Goal: Task Accomplishment & Management: Manage account settings

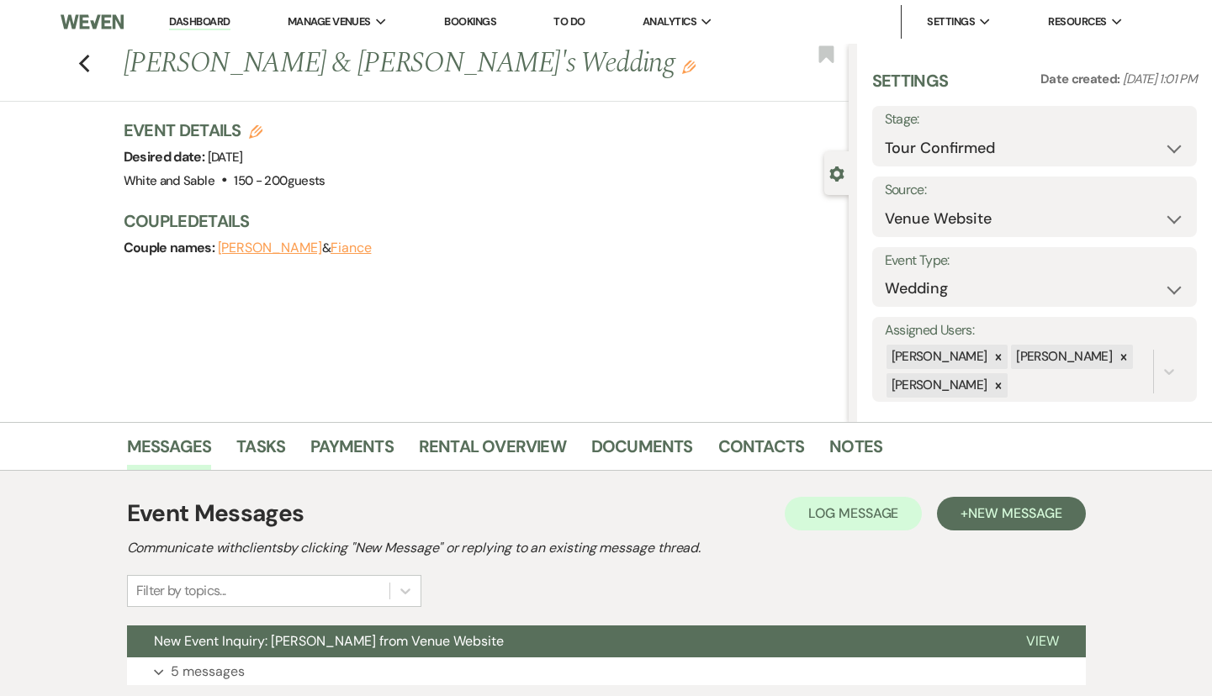
select select "4"
select select "5"
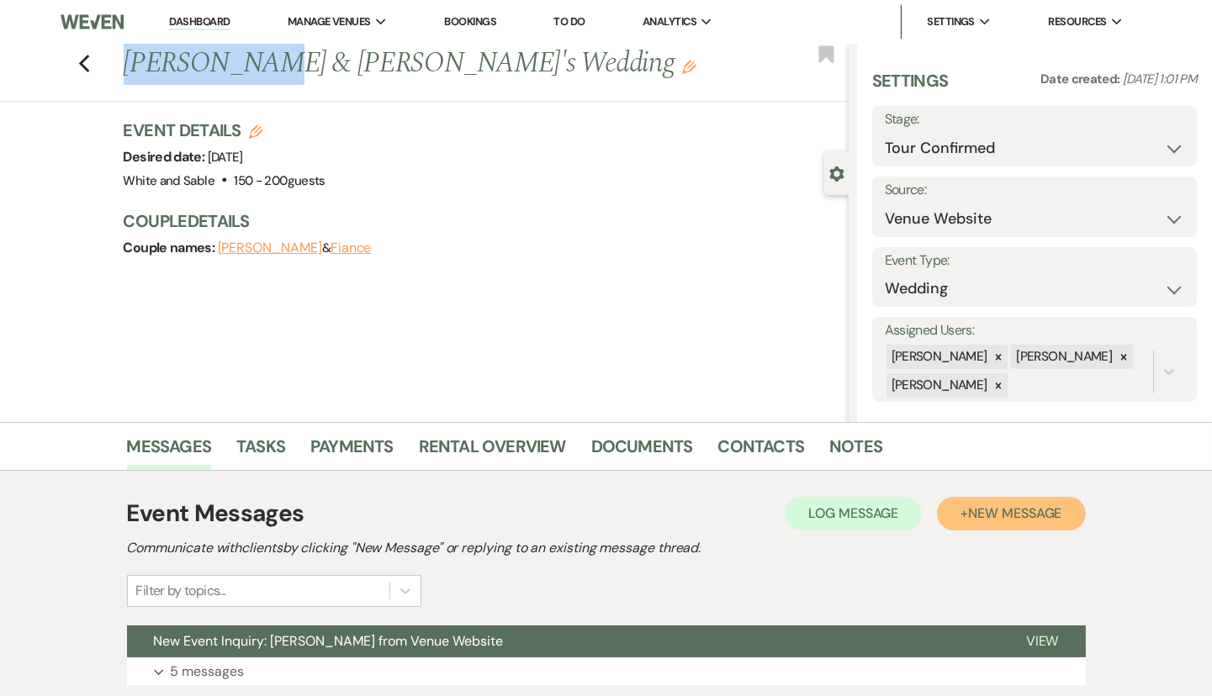
click at [1058, 510] on span "New Message" at bounding box center [1014, 513] width 93 height 18
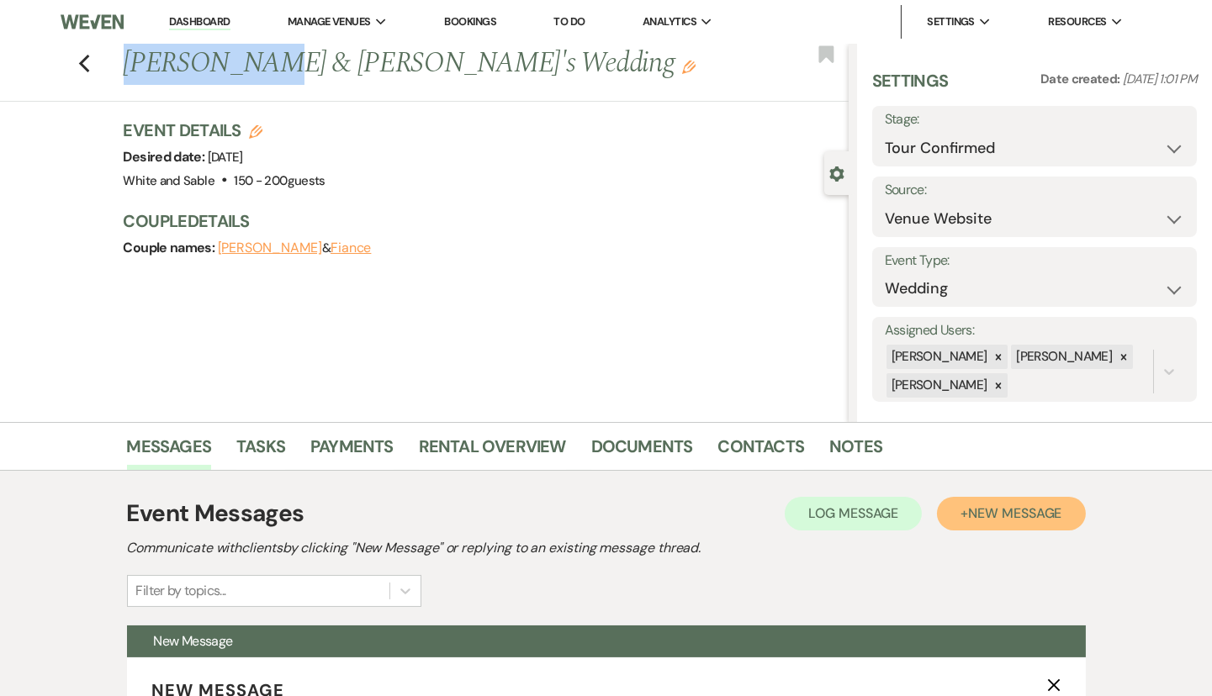
select select "2"
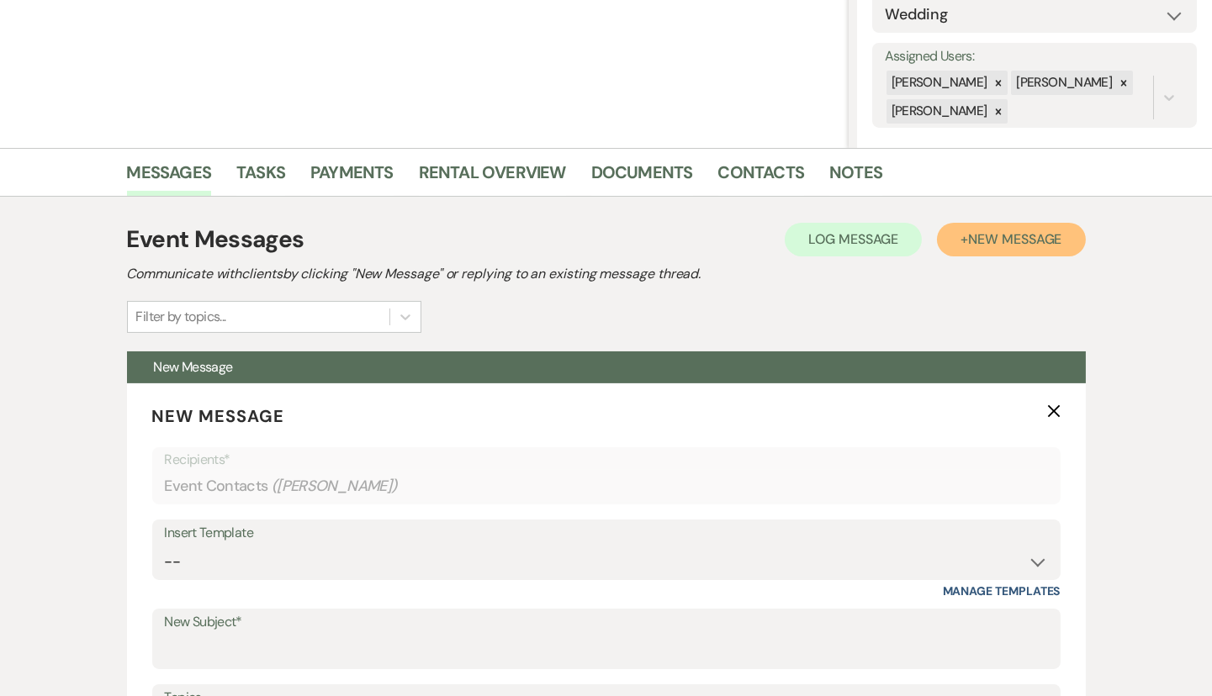
scroll to position [322, 0]
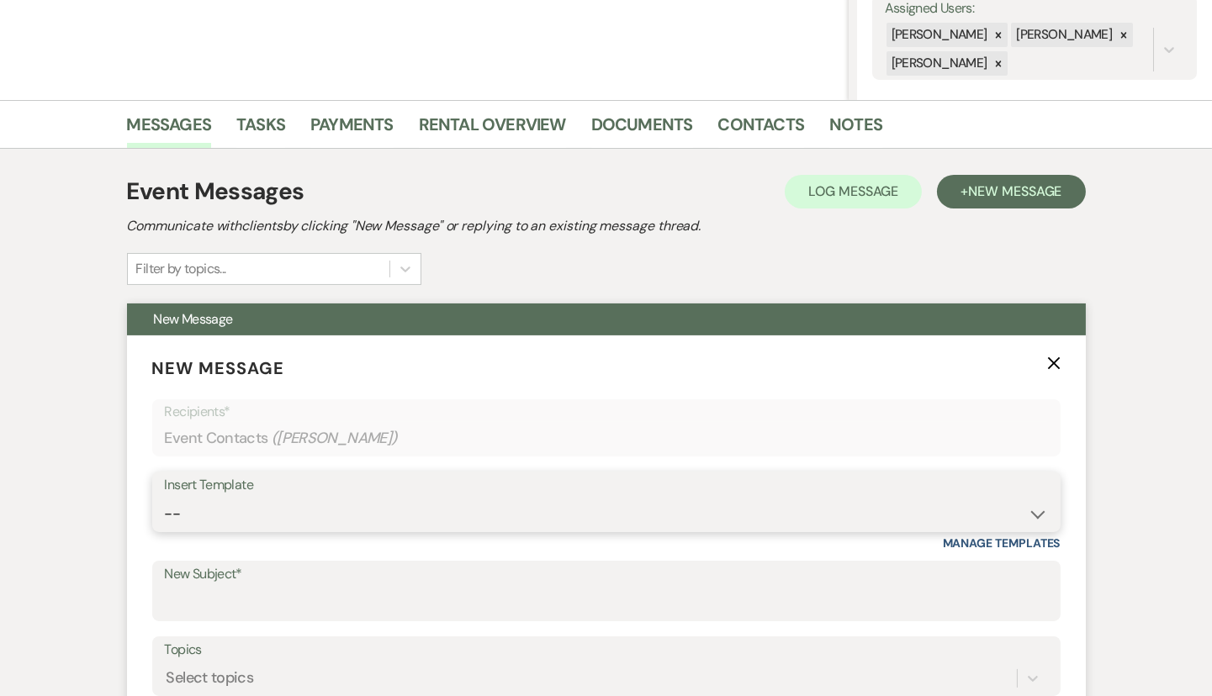
click at [358, 526] on select "-- Inquiry Response (Venue Guide) Schedule - Venue Tour Appt Confirmation Sched…" at bounding box center [606, 514] width 883 height 33
select select "3329"
click at [165, 498] on select "-- Inquiry Response (Venue Guide) Schedule - Venue Tour Appt Confirmation Sched…" at bounding box center [606, 514] width 883 height 33
type input "White & Sable - Great meeting you!"
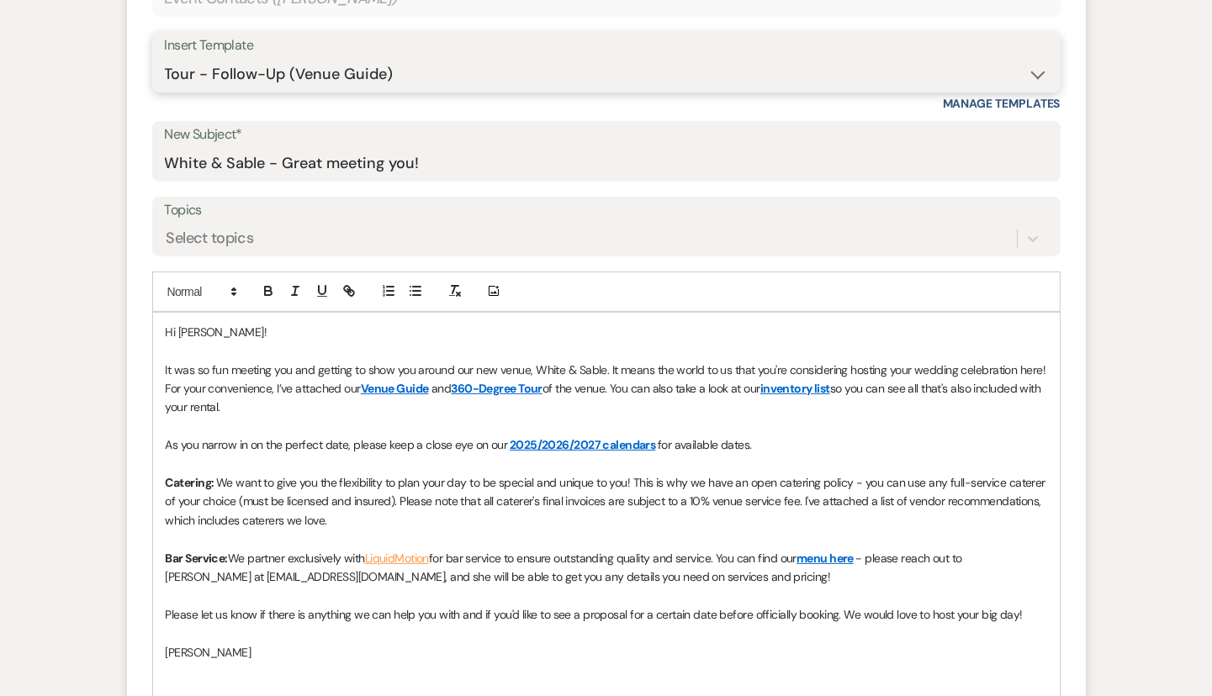
scroll to position [817, 0]
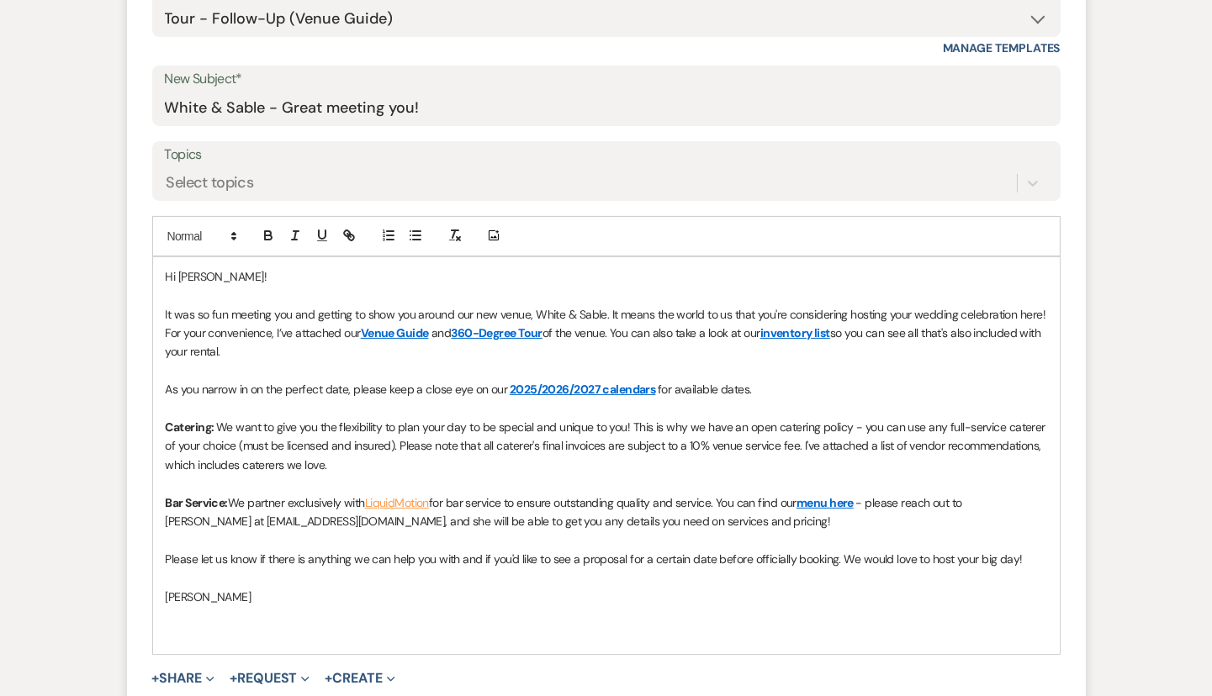
click at [166, 307] on span "It was so fun meeting you and getting to show you around our new venue, White &…" at bounding box center [607, 324] width 883 height 34
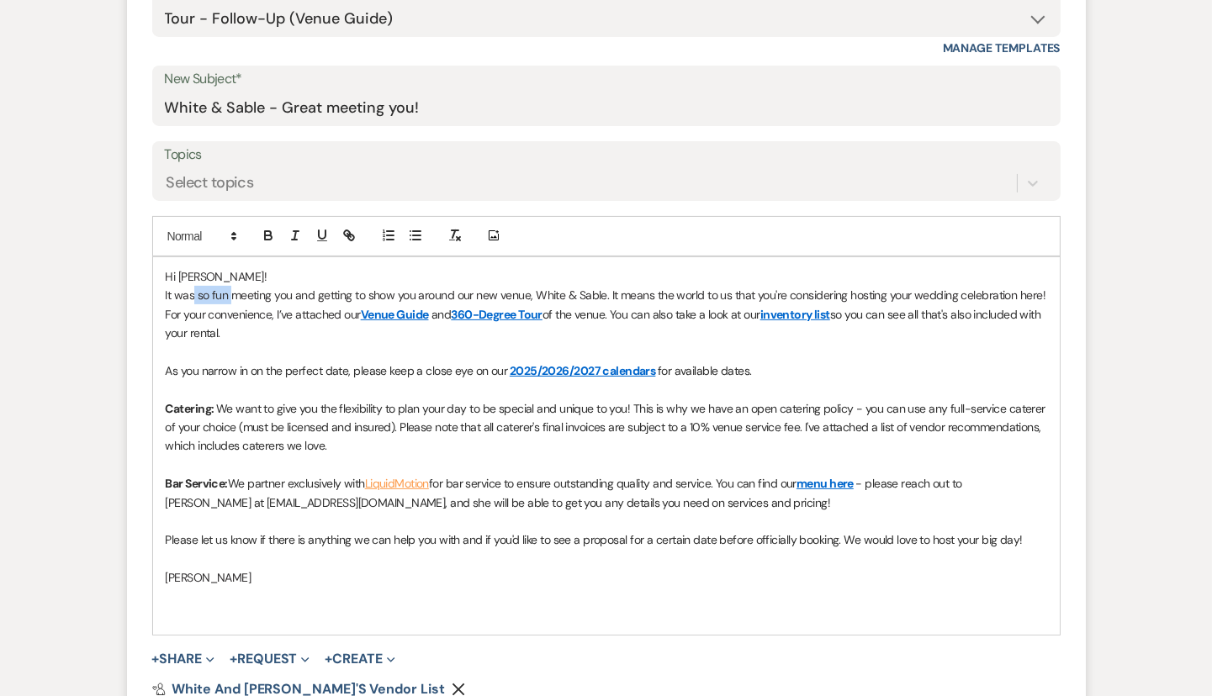
drag, startPoint x: 230, startPoint y: 292, endPoint x: 195, endPoint y: 292, distance: 35.3
click at [195, 292] on span "It was so fun meeting you and getting to show you around our new venue, White &…" at bounding box center [607, 305] width 883 height 34
click at [425, 461] on p at bounding box center [606, 465] width 881 height 18
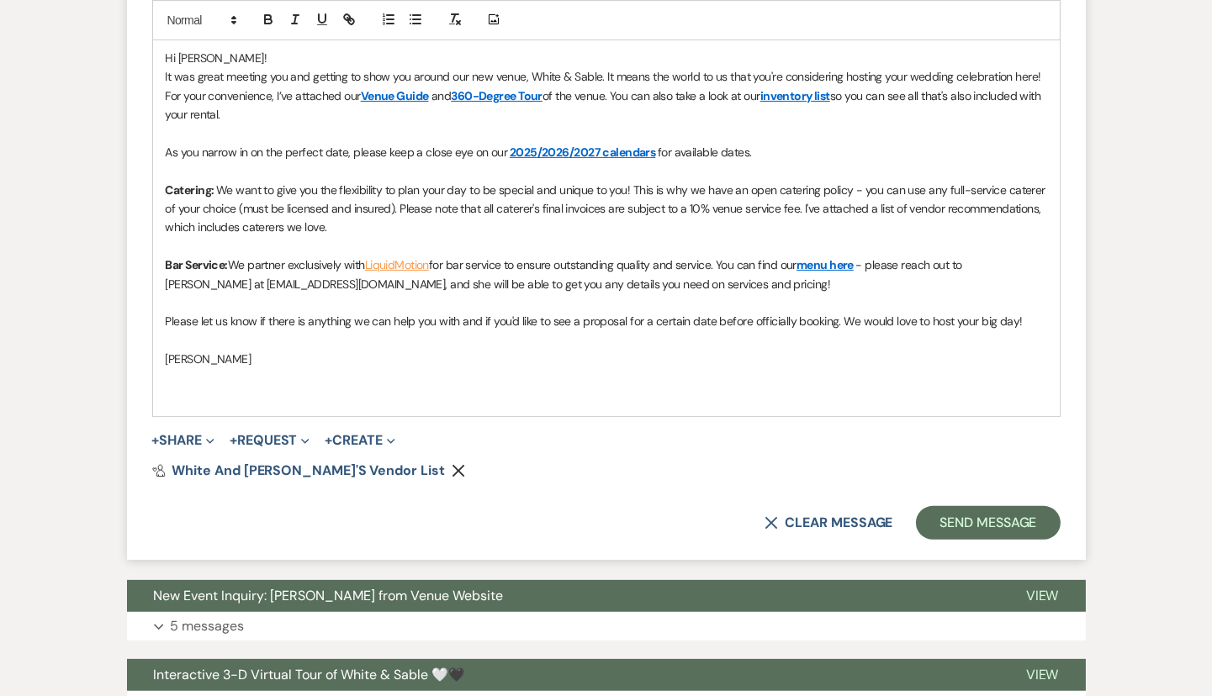
scroll to position [1075, 0]
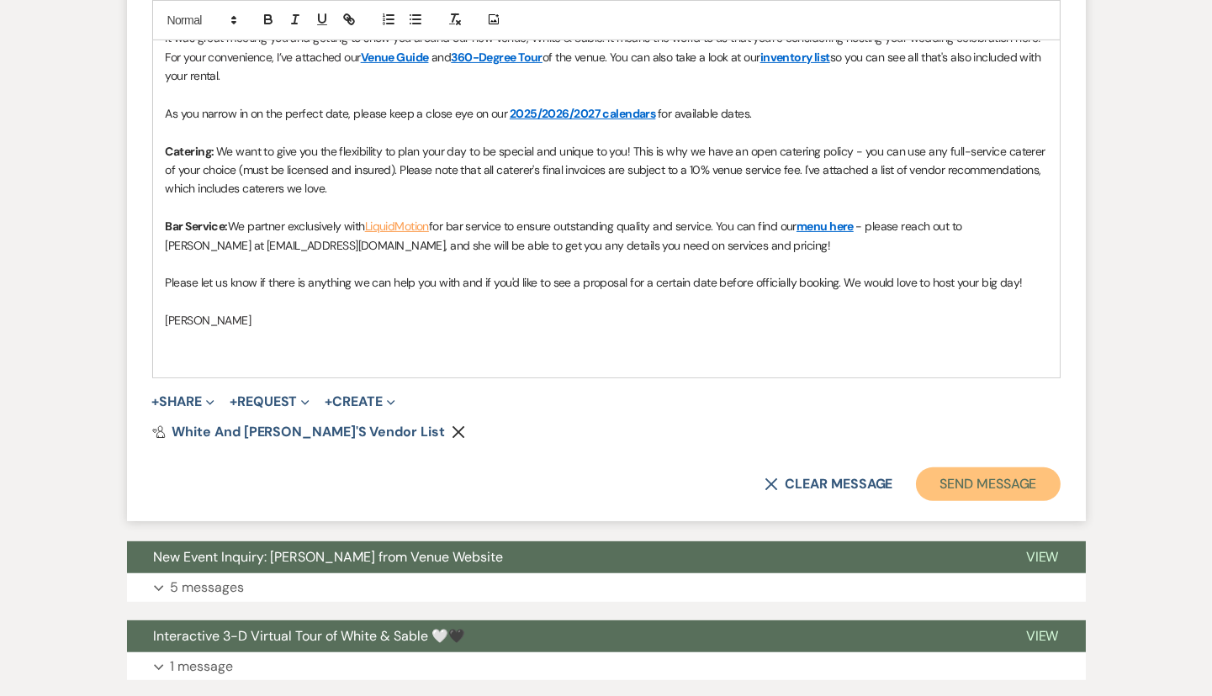
click at [1039, 489] on button "Send Message" at bounding box center [988, 485] width 144 height 34
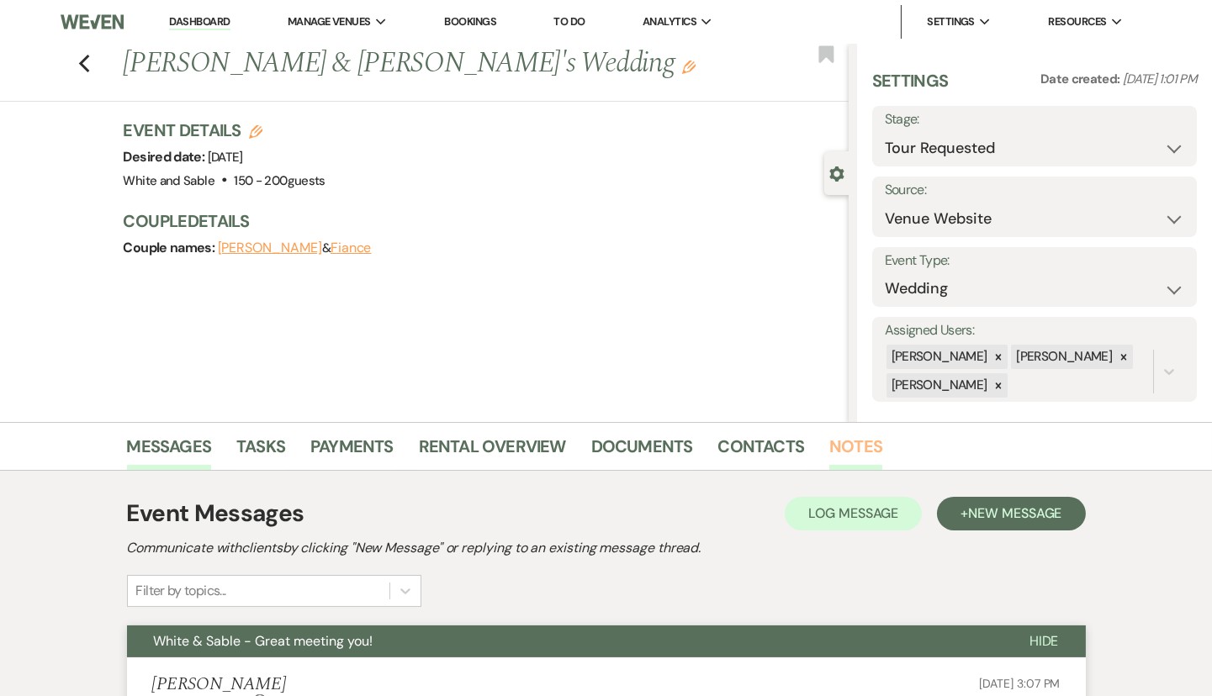
click at [860, 446] on link "Notes" at bounding box center [855, 451] width 53 height 37
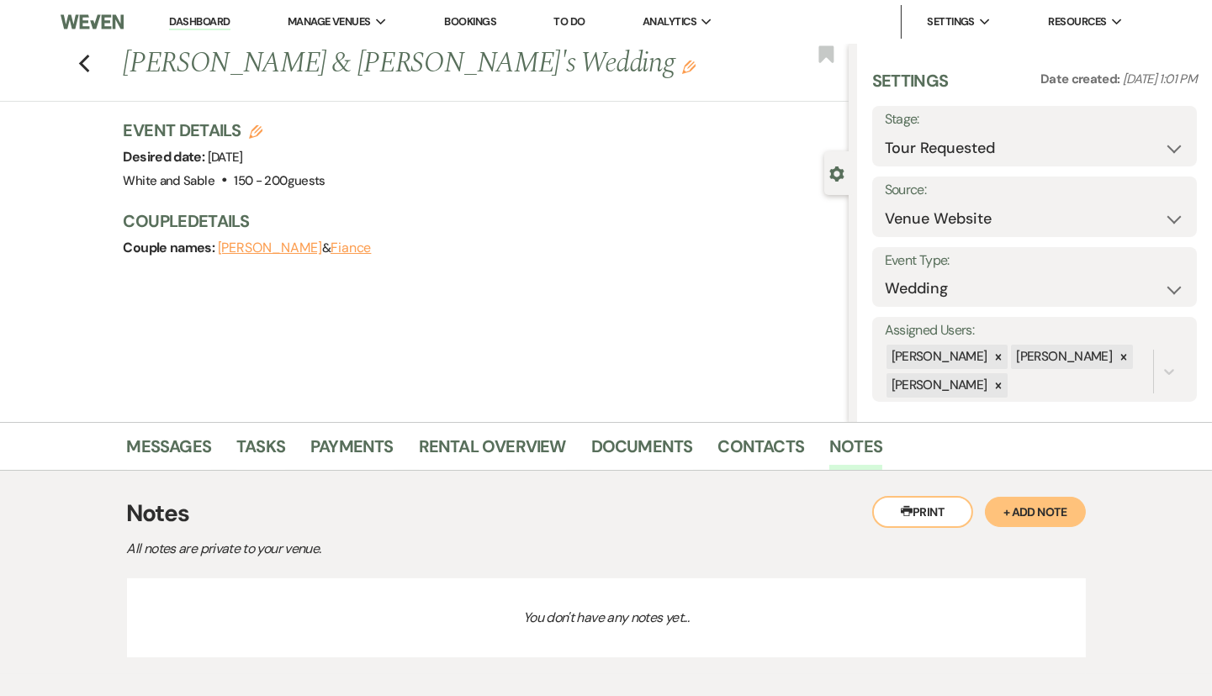
click at [1062, 521] on button "+ Add Note" at bounding box center [1035, 512] width 101 height 30
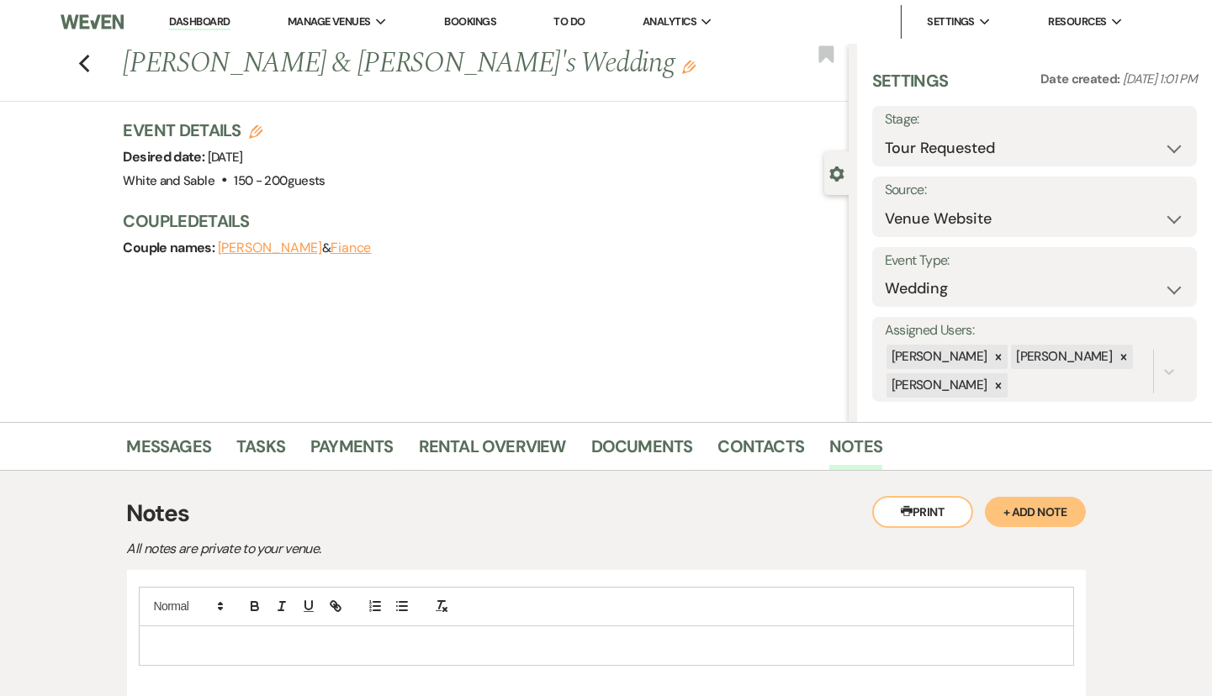
click at [886, 663] on div at bounding box center [606, 646] width 935 height 40
click at [872, 647] on p at bounding box center [606, 646] width 908 height 18
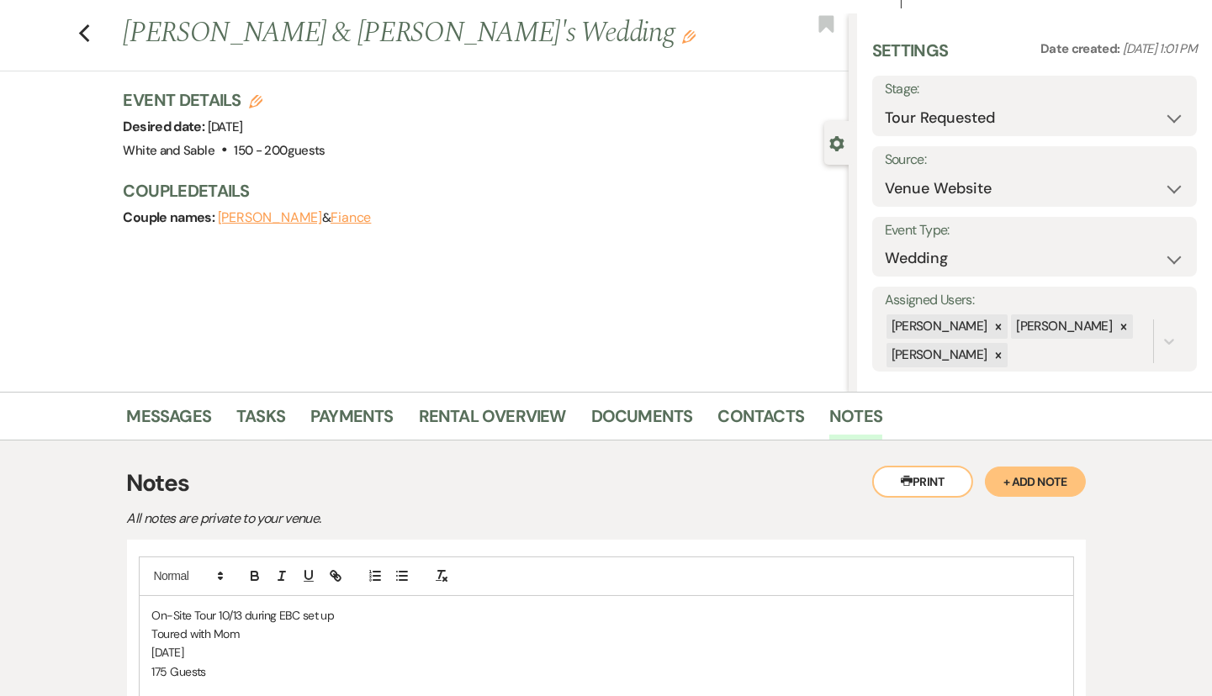
scroll to position [270, 0]
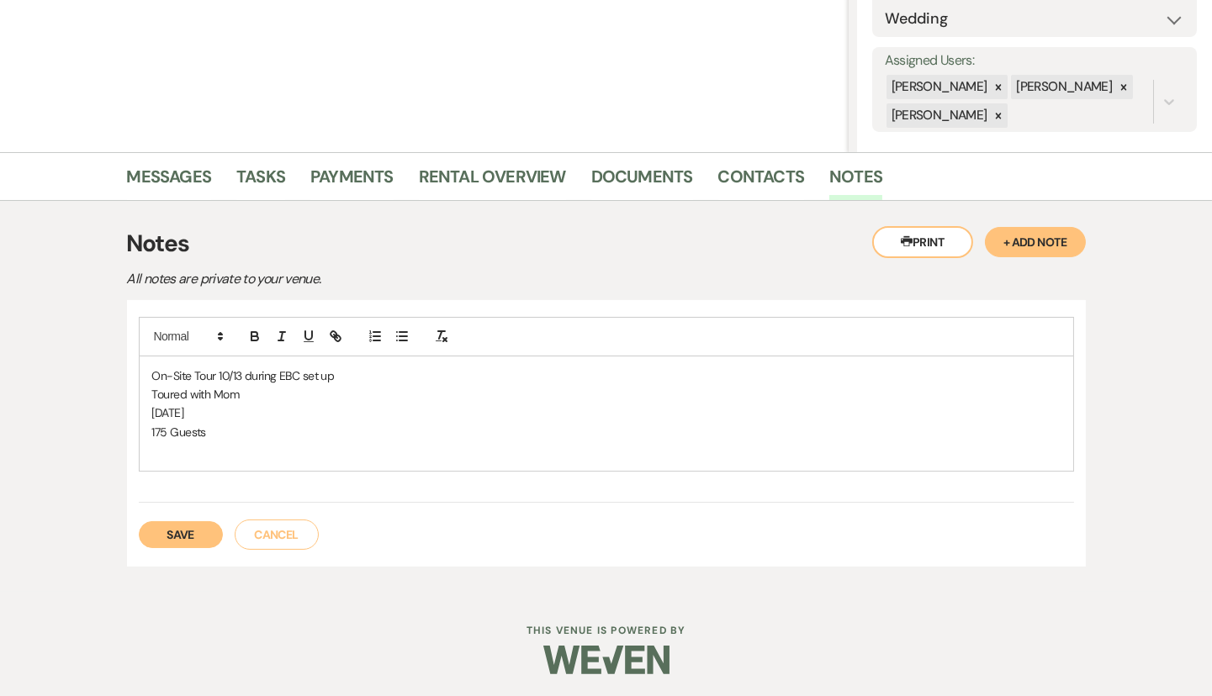
click at [201, 528] on button "Save" at bounding box center [181, 534] width 84 height 27
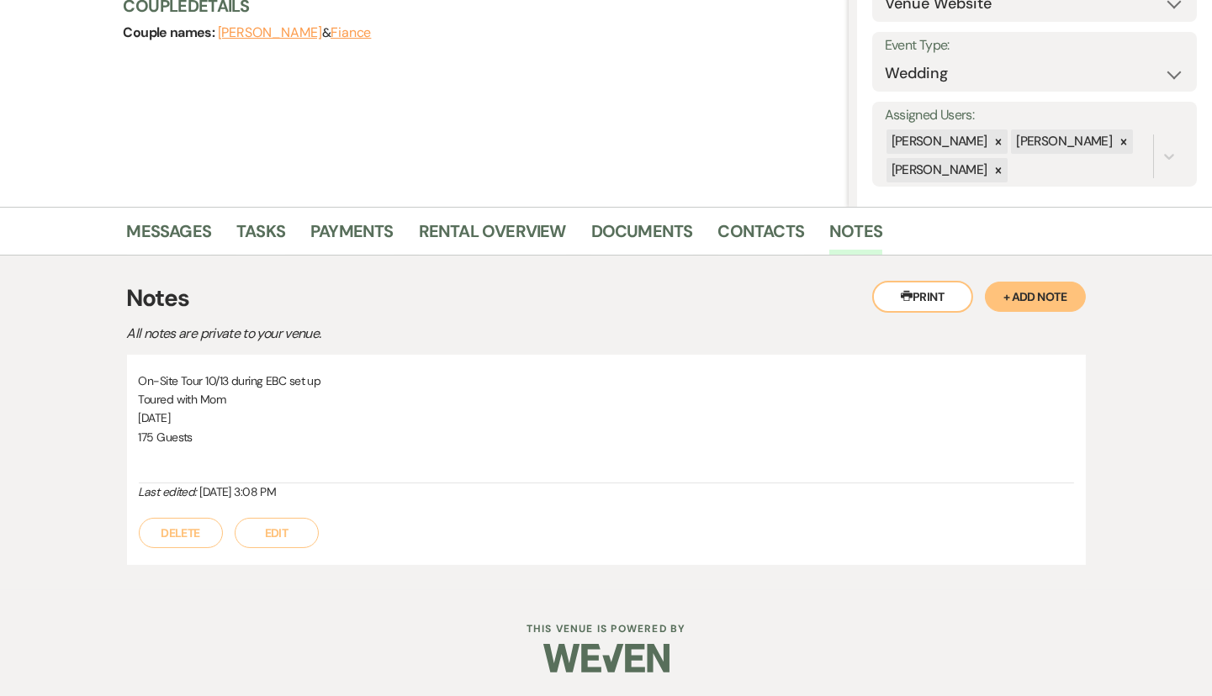
scroll to position [0, 0]
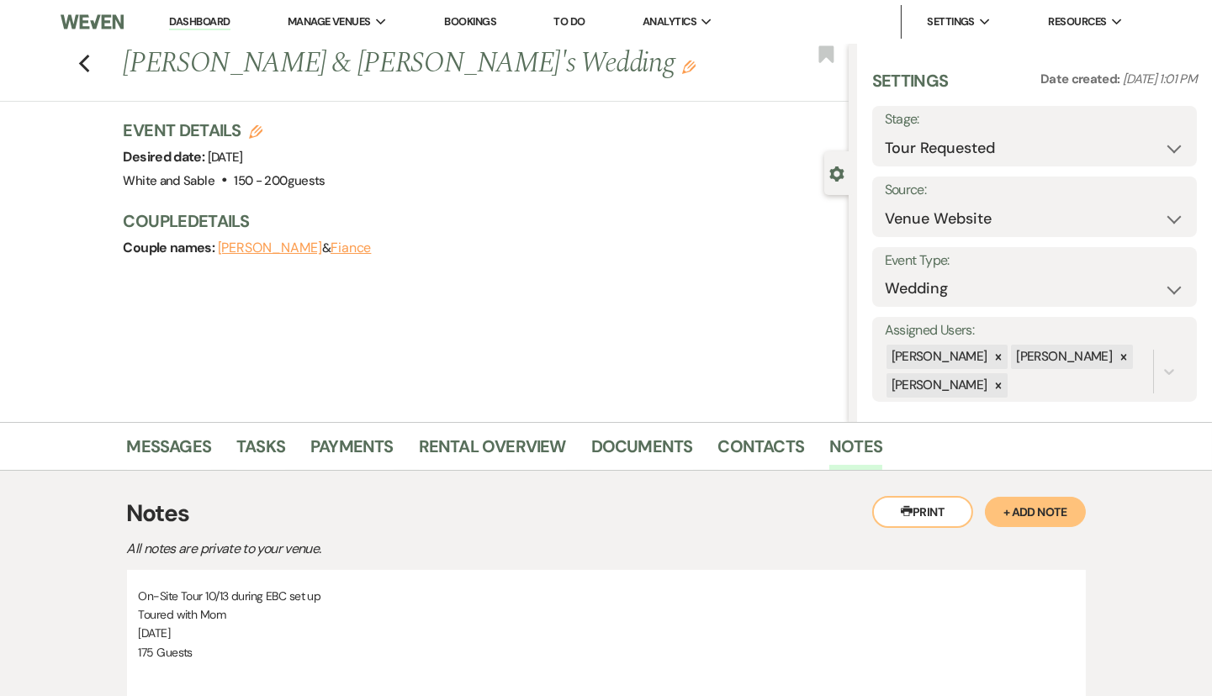
click at [827, 43] on nav "Dashboard Manage Venues Expand White and Sable Bookings To Do Analytics Expand …" at bounding box center [606, 22] width 1212 height 44
click at [827, 55] on use "button" at bounding box center [825, 53] width 15 height 17
click at [941, 166] on div "Stage: Inquiry Follow Up Tour Requested Tour Confirmed Toured Proposal Sent Boo…" at bounding box center [1034, 136] width 325 height 61
click at [939, 151] on select "Inquiry Follow Up Tour Requested Tour Confirmed Toured Proposal Sent Booked Lost" at bounding box center [1034, 148] width 299 height 33
select select "5"
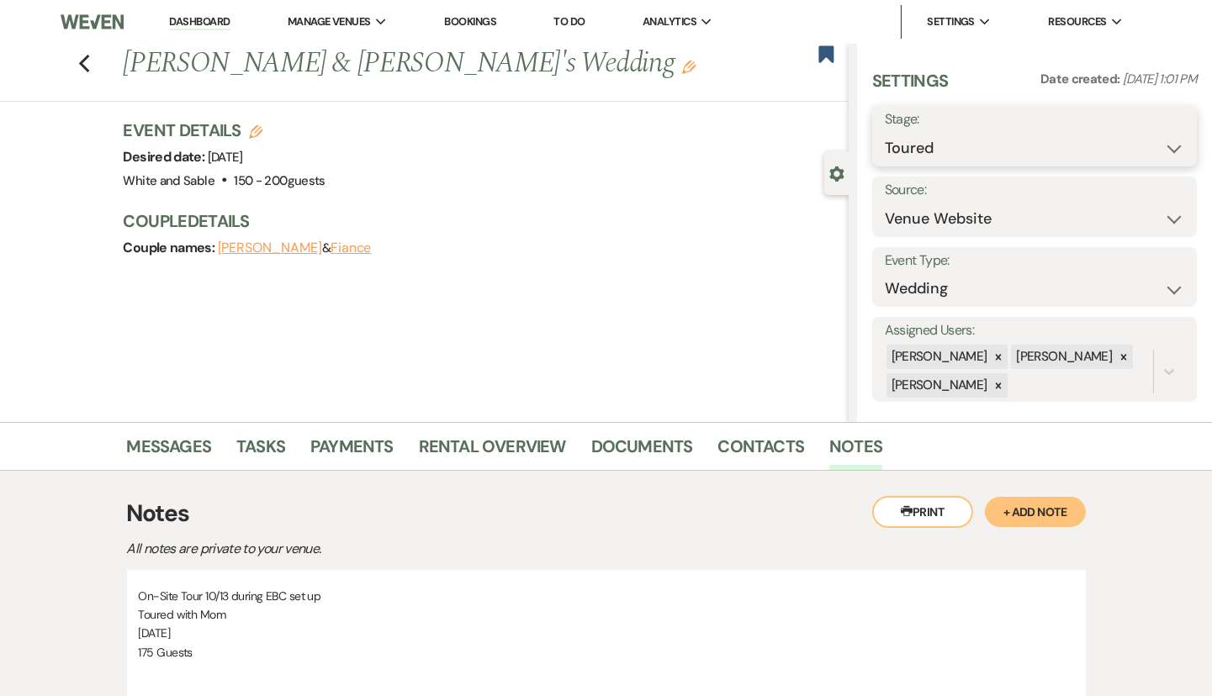
click at [885, 132] on select "Inquiry Follow Up Tour Requested Tour Confirmed Toured Proposal Sent Booked Lost" at bounding box center [1034, 148] width 299 height 33
click at [1160, 124] on button "Save" at bounding box center [1163, 136] width 66 height 34
click at [87, 64] on icon "Previous" at bounding box center [84, 64] width 13 height 20
select select "5"
select select "8"
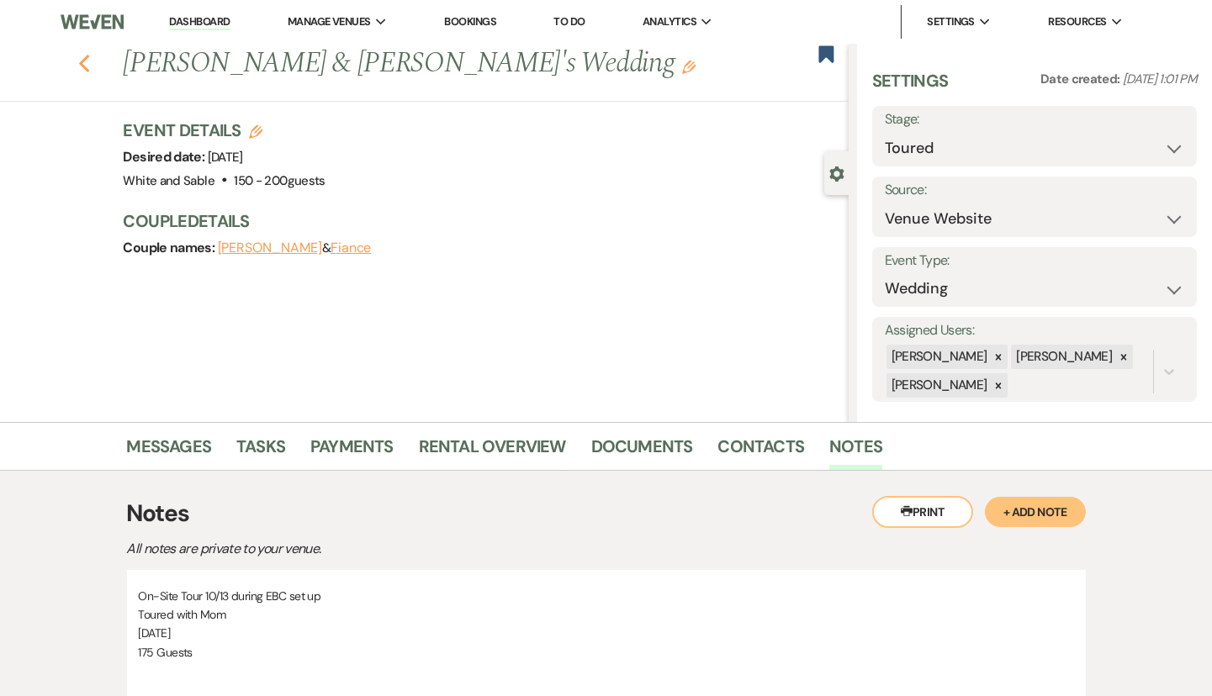
select select "5"
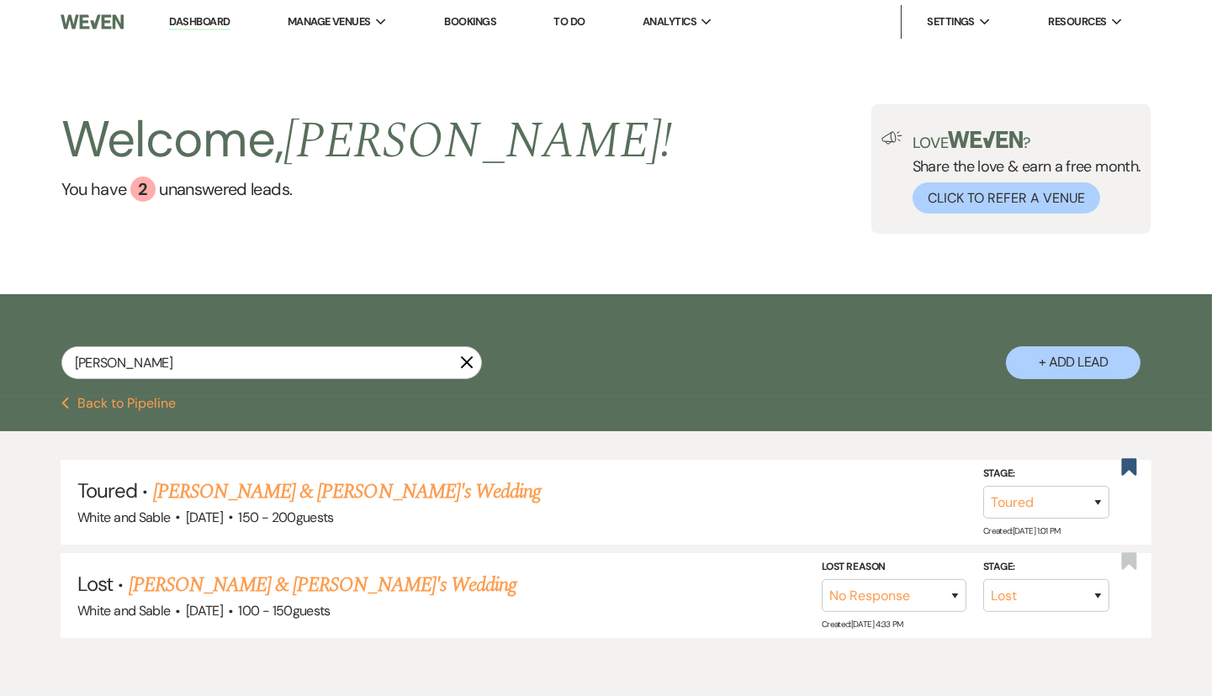
click at [193, 23] on link "Dashboard" at bounding box center [199, 22] width 61 height 16
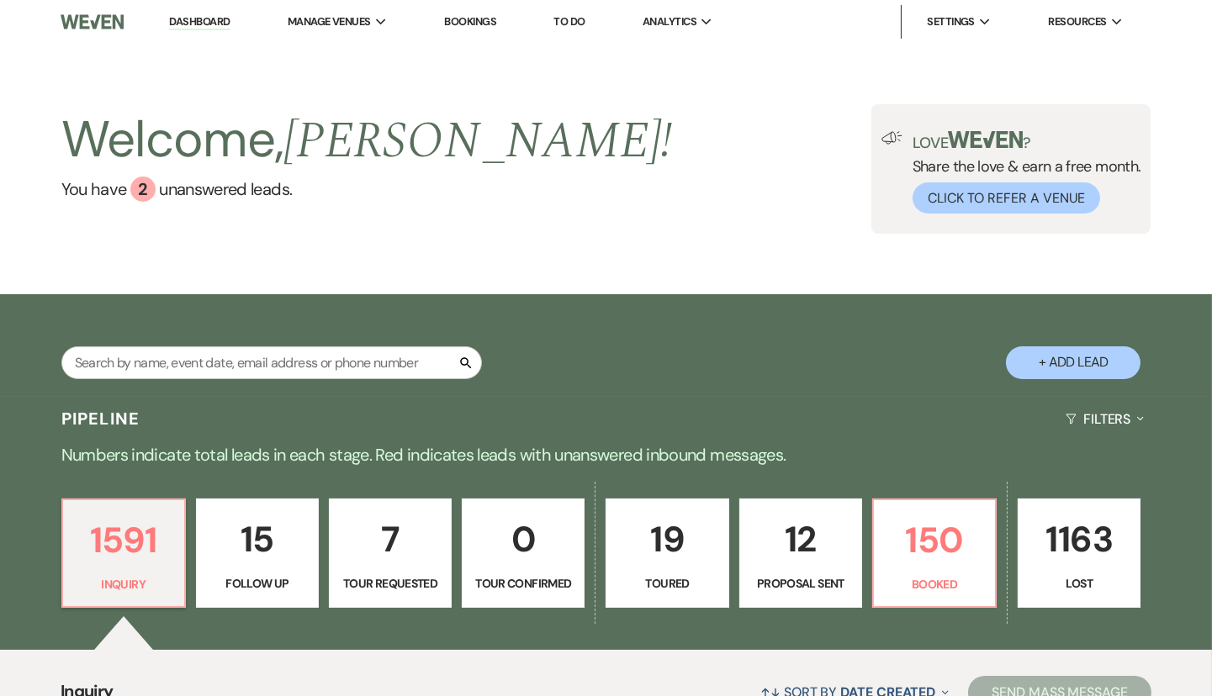
click at [188, 22] on link "Dashboard" at bounding box center [199, 22] width 61 height 16
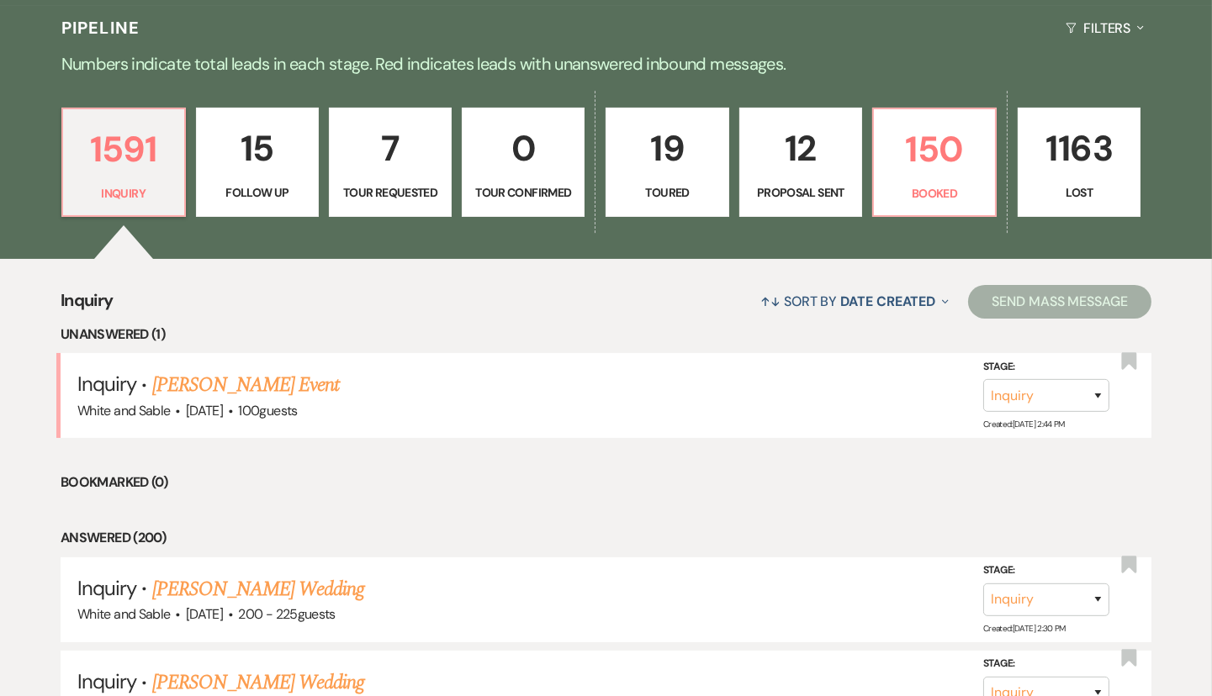
scroll to position [405, 0]
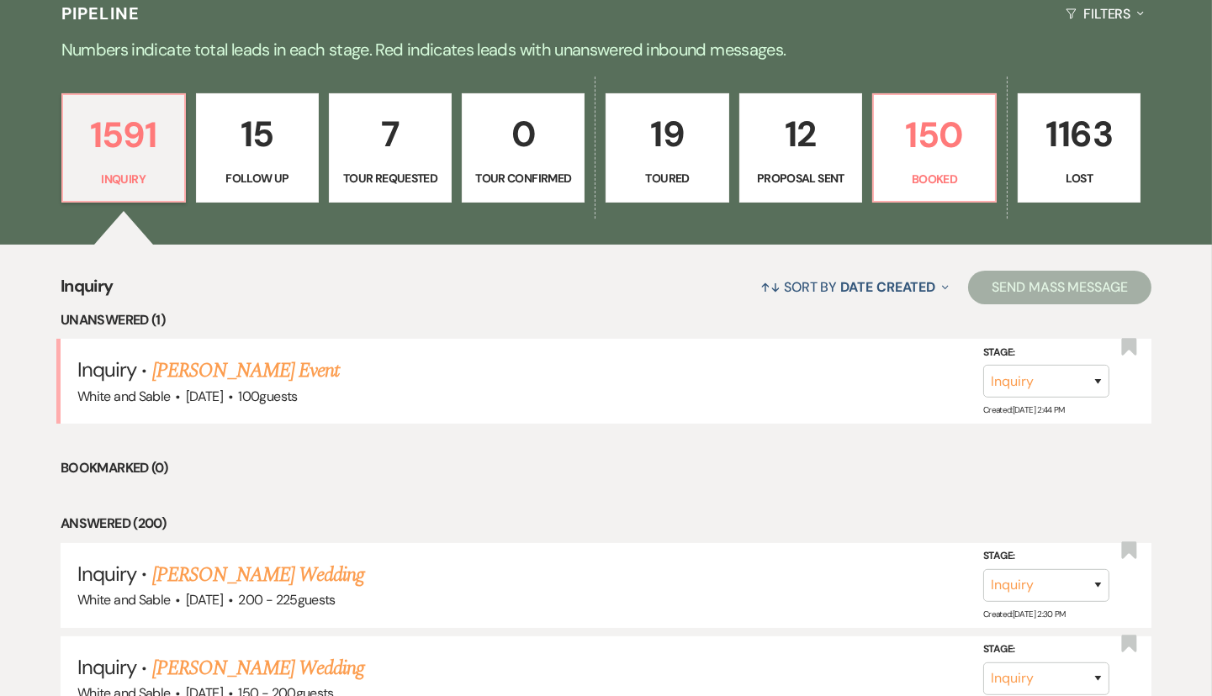
click at [274, 180] on p "Follow Up" at bounding box center [257, 178] width 101 height 18
select select "9"
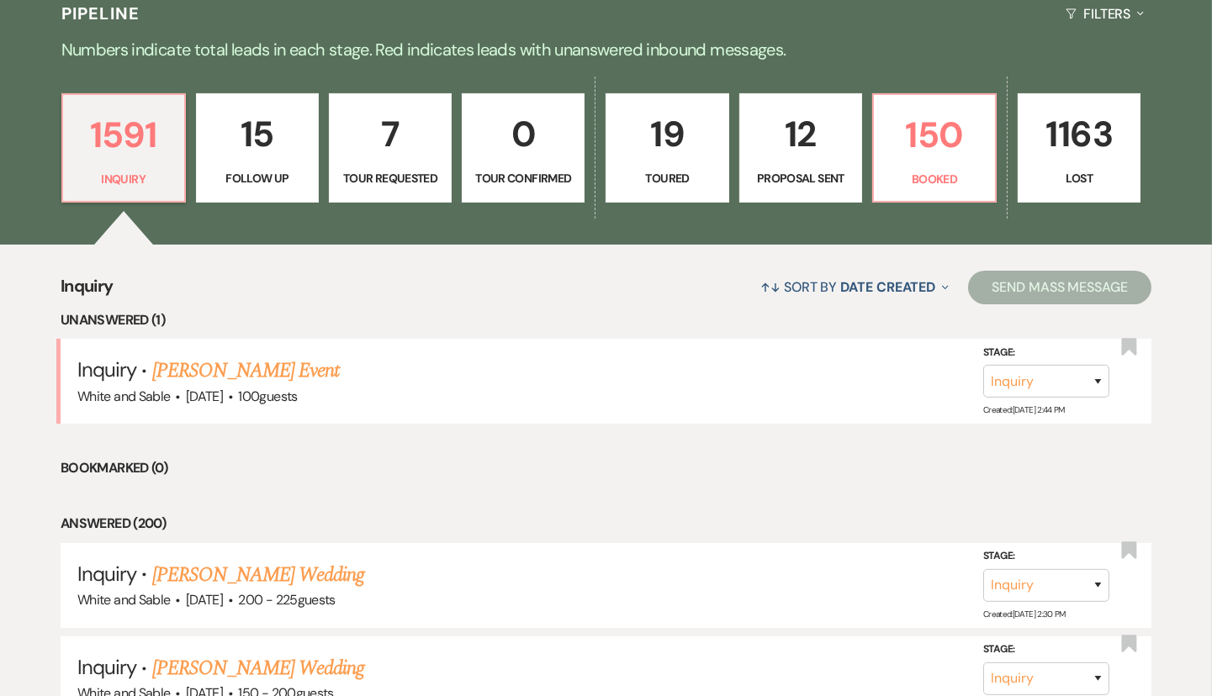
select select "9"
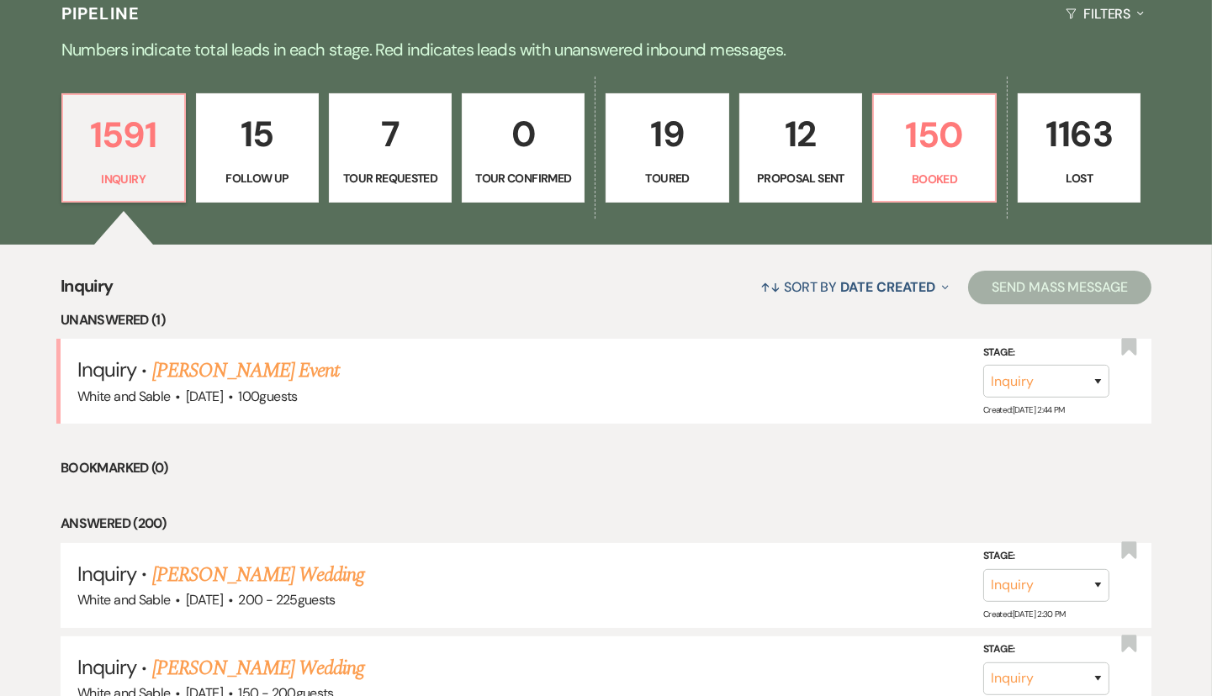
select select "9"
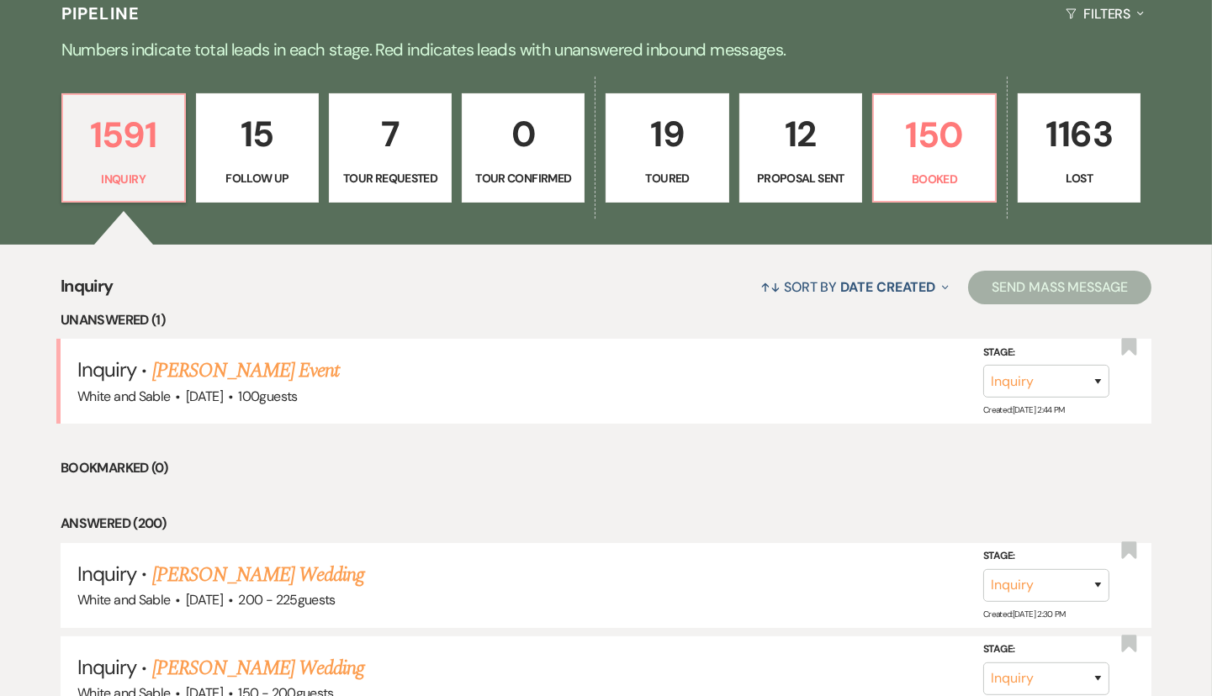
select select "9"
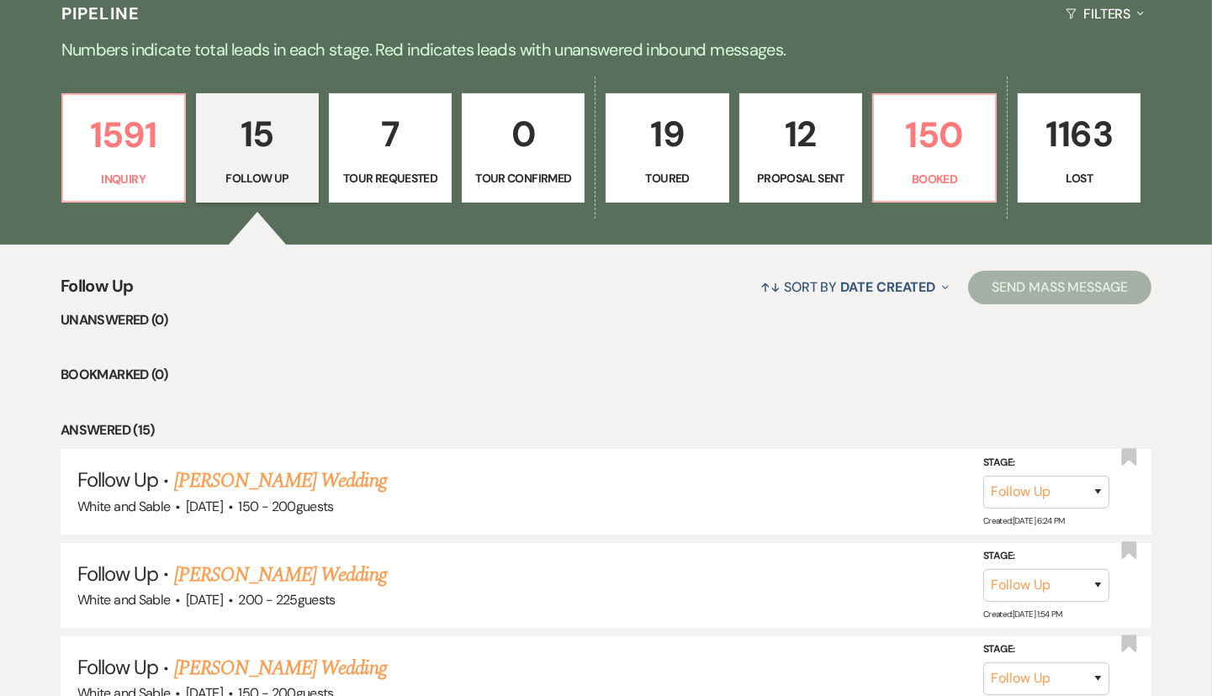
click at [407, 179] on p "Tour Requested" at bounding box center [390, 178] width 101 height 18
select select "2"
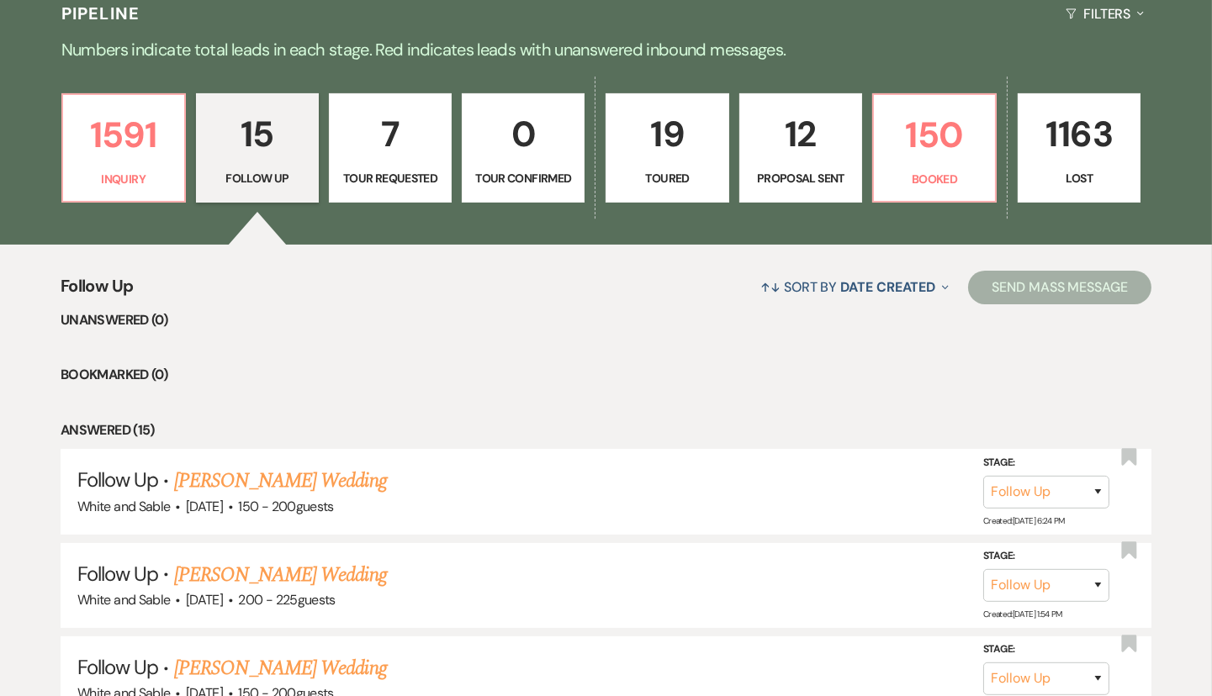
select select "2"
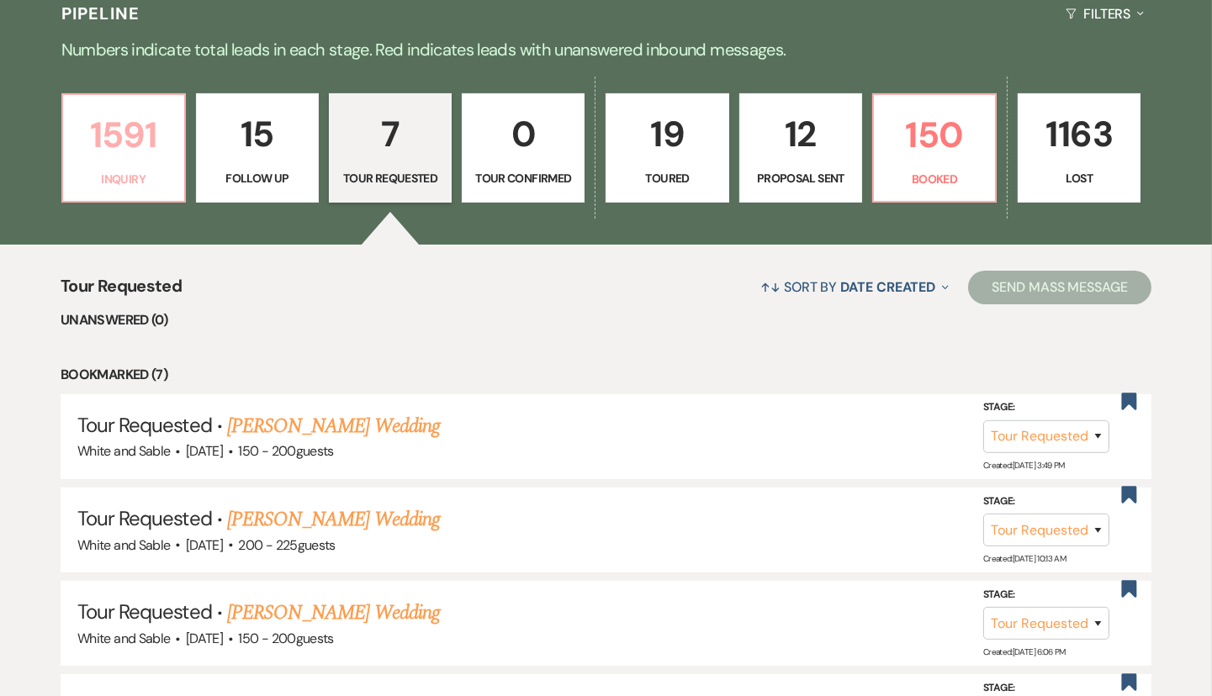
click at [136, 188] on link "1591 Inquiry" at bounding box center [123, 147] width 124 height 109
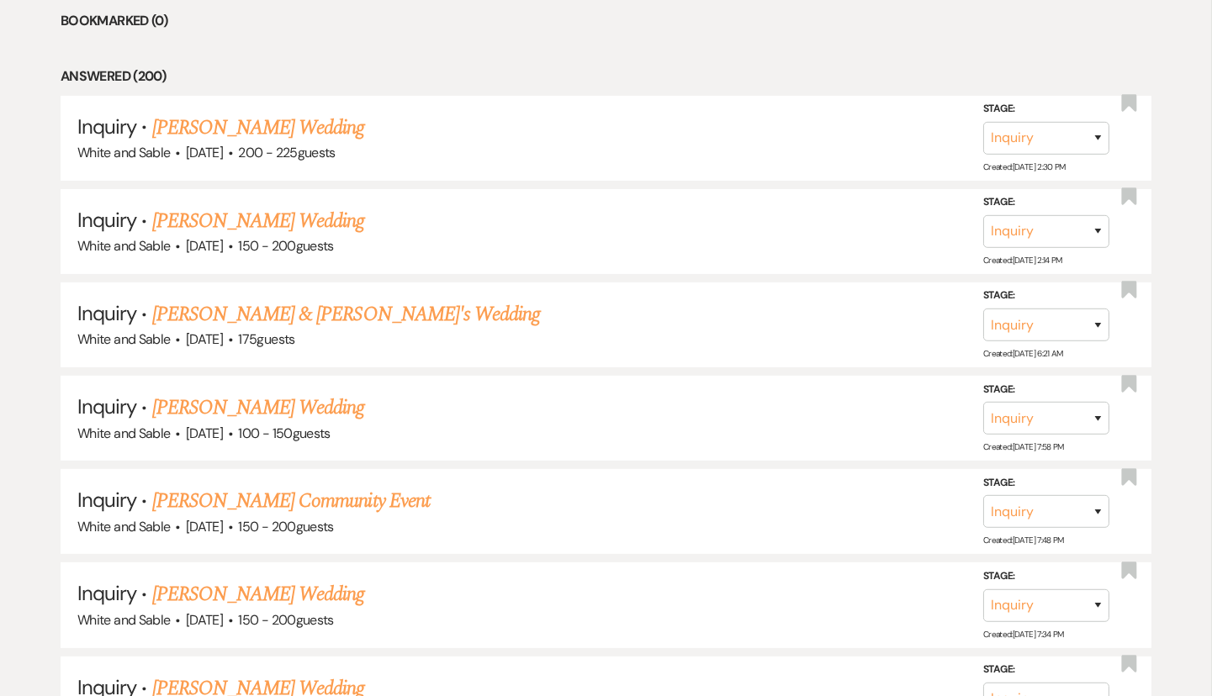
scroll to position [872, 0]
